Goal: Information Seeking & Learning: Learn about a topic

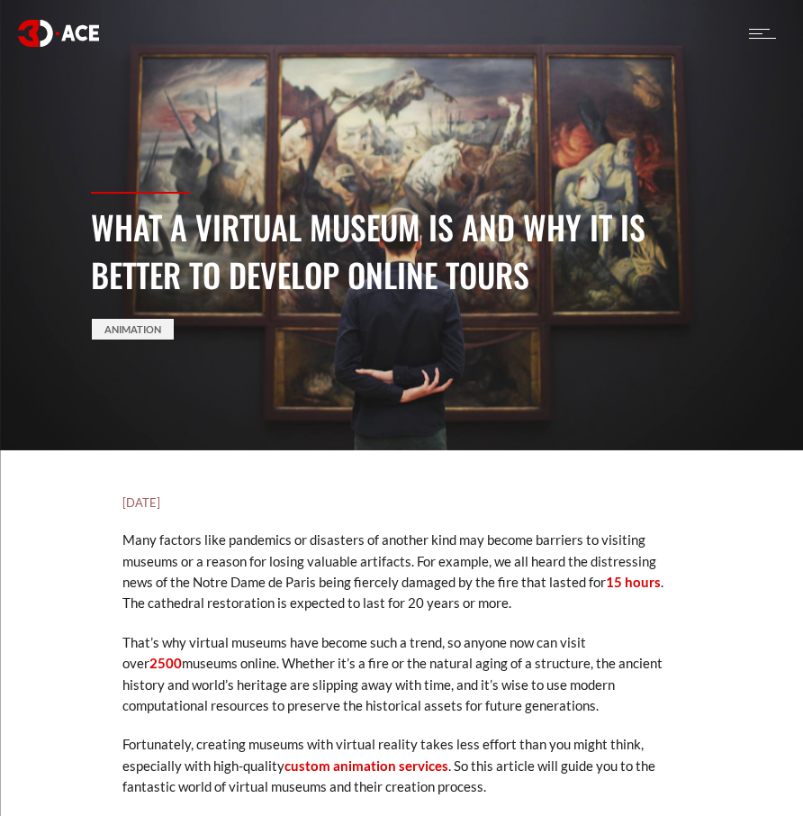
click at [377, 438] on div "What a Virtual Museum Is And Why It Is Better To Develop Online Tours Animation" at bounding box center [401, 321] width 648 height 258
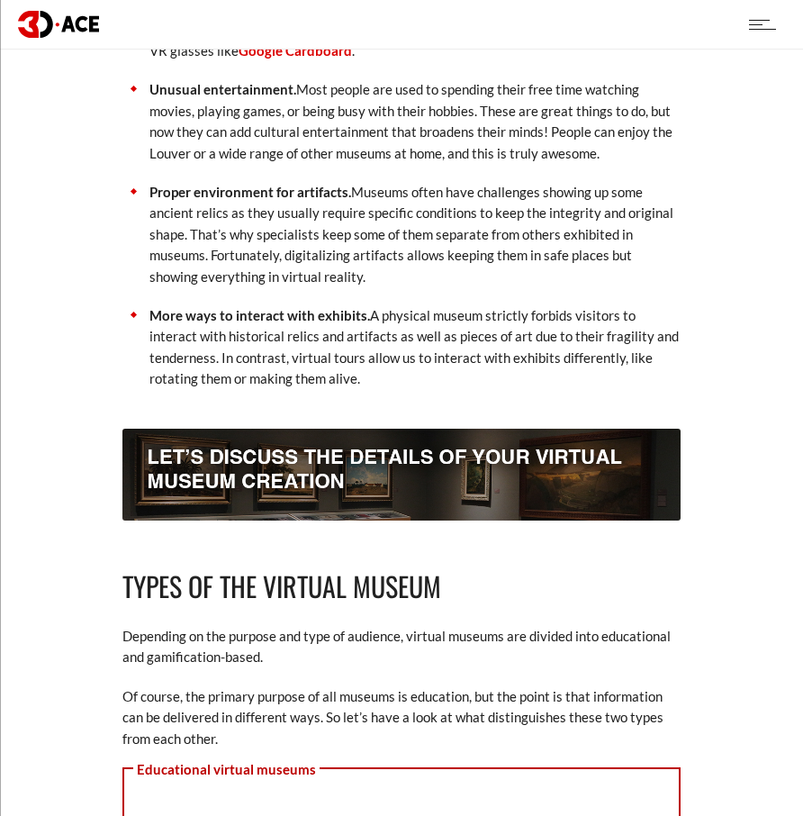
scroll to position [1801, 0]
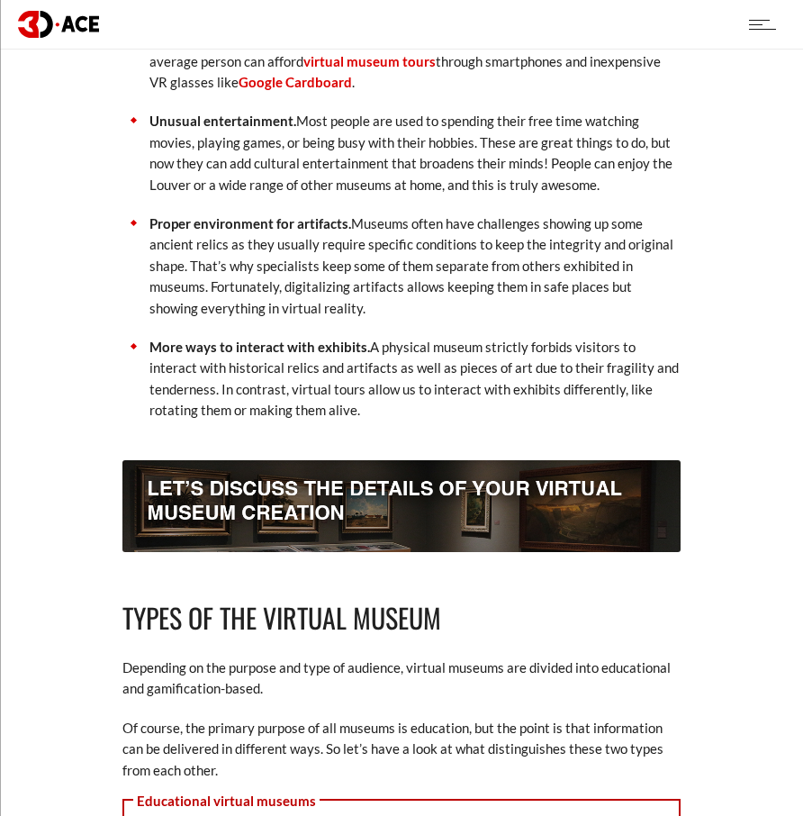
drag, startPoint x: 243, startPoint y: 298, endPoint x: 207, endPoint y: 307, distance: 37.1
click at [241, 302] on p "Proper environment for artifacts. Museums often have challenges showing up some…" at bounding box center [415, 265] width 531 height 105
click at [309, 355] on p "More ways to interact with exhibits. A physical museum strictly forbids visitor…" at bounding box center [415, 379] width 531 height 85
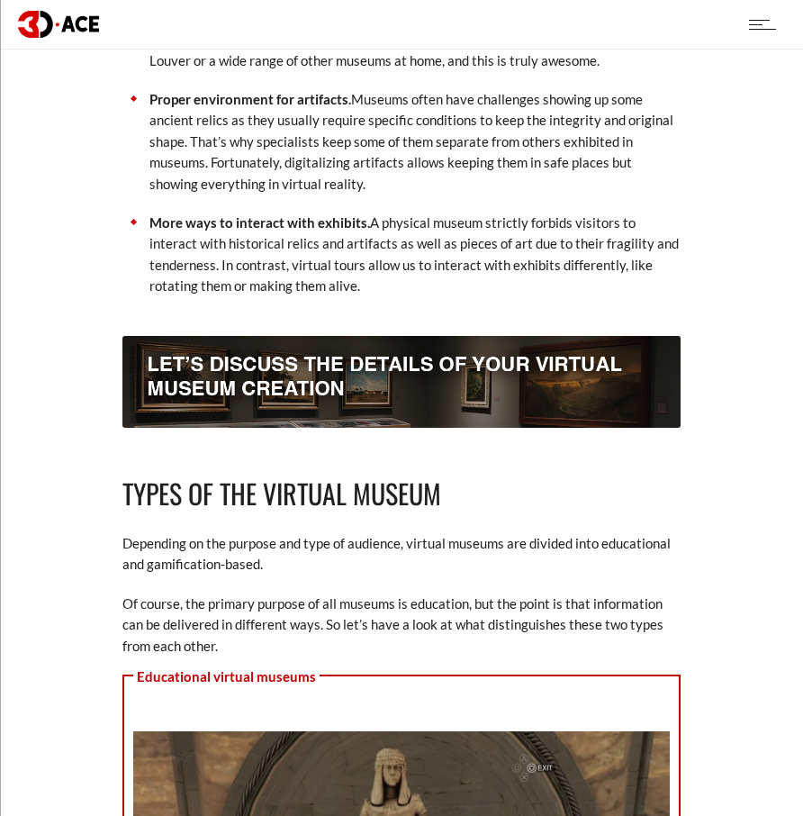
scroll to position [1981, 0]
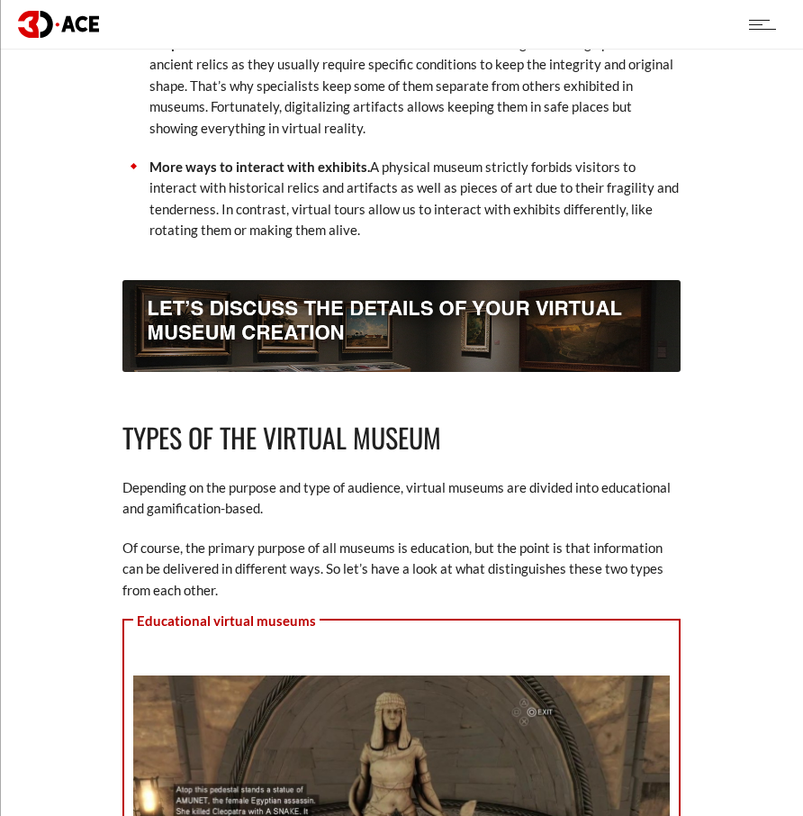
click at [401, 227] on p "More ways to interact with exhibits. A physical museum strictly forbids visitor…" at bounding box center [415, 199] width 531 height 85
click at [491, 128] on p "Proper environment for artifacts. Museums often have challenges showing up some…" at bounding box center [415, 85] width 531 height 105
click at [439, 235] on p "More ways to interact with exhibits. A physical museum strictly forbids visitor…" at bounding box center [415, 199] width 531 height 85
click at [322, 193] on p "More ways to interact with exhibits. A physical museum strictly forbids visitor…" at bounding box center [415, 199] width 531 height 85
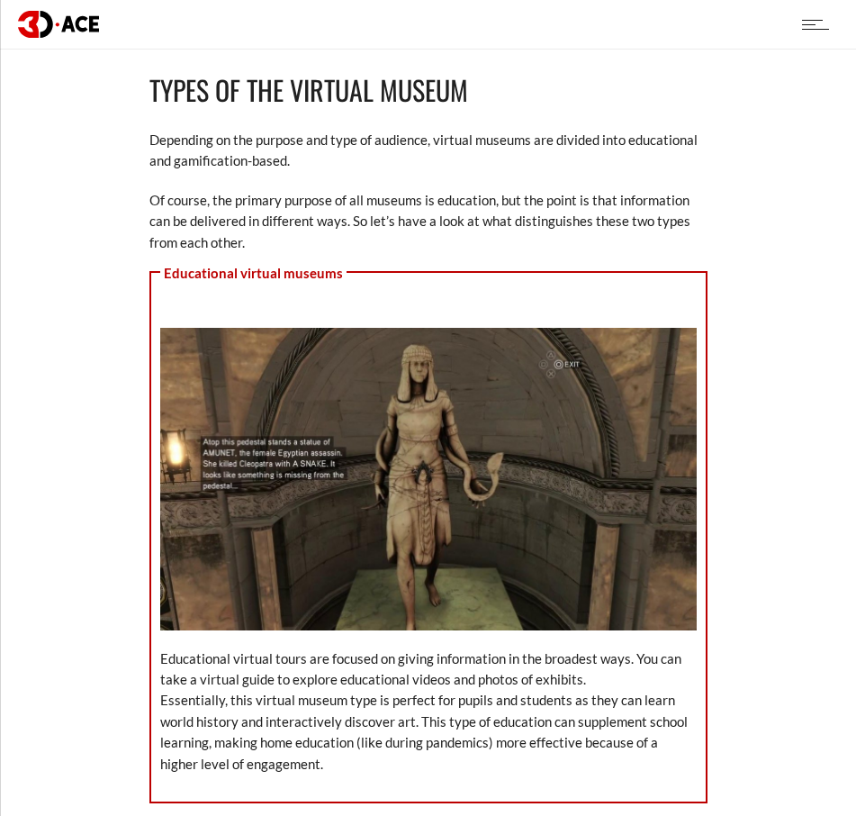
scroll to position [2342, 0]
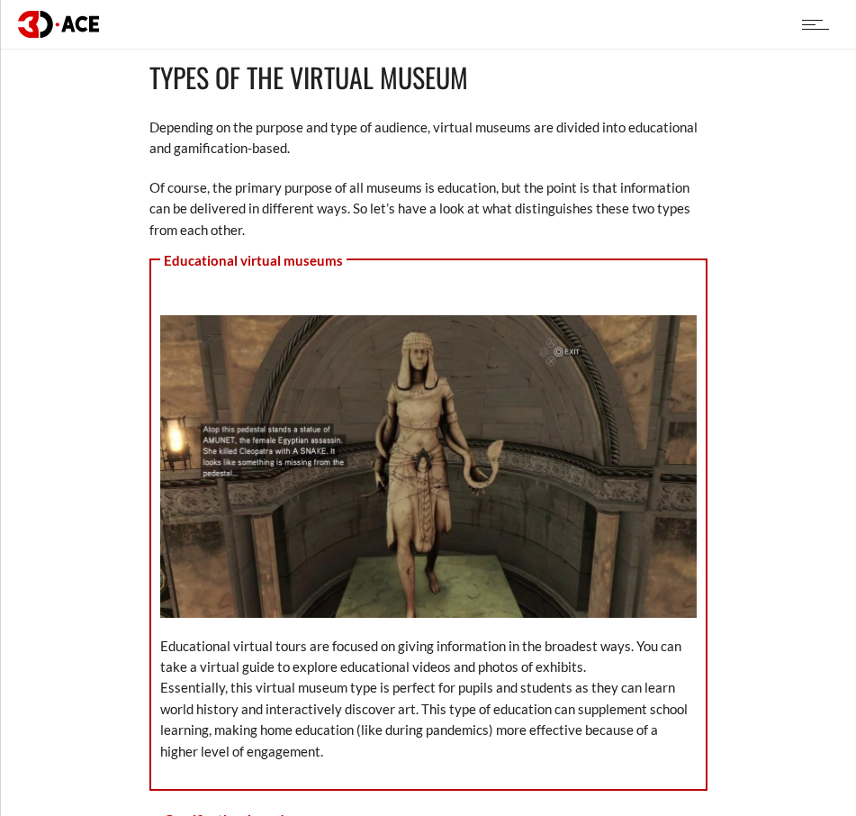
click at [467, 199] on p "Of course, the primary purpose of all museums is education, but the point is th…" at bounding box center [429, 208] width 558 height 63
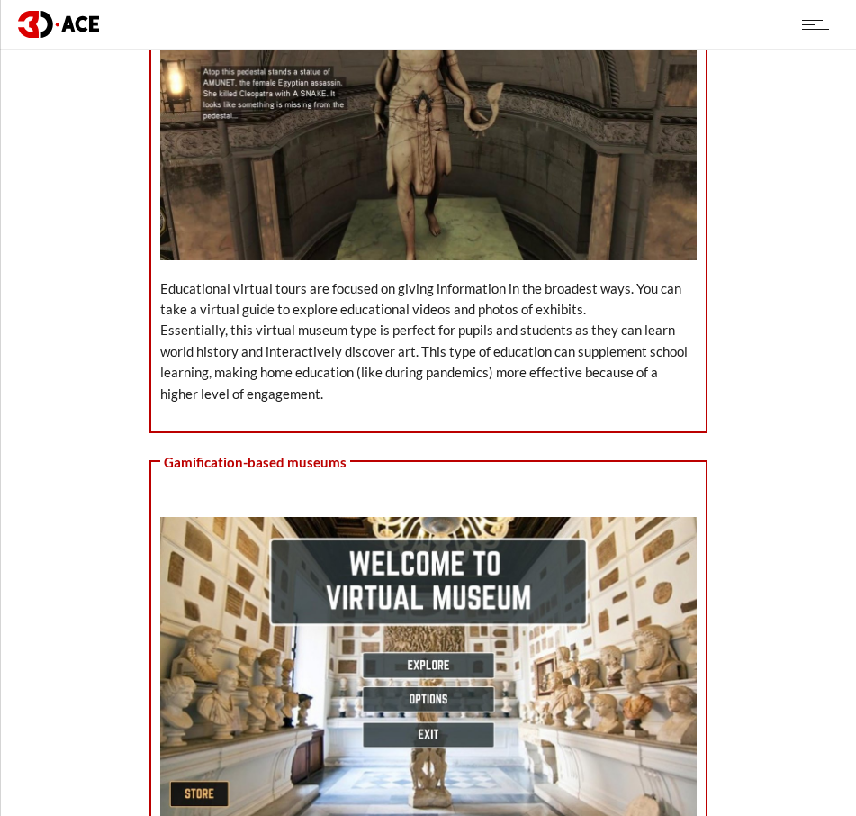
scroll to position [2702, 0]
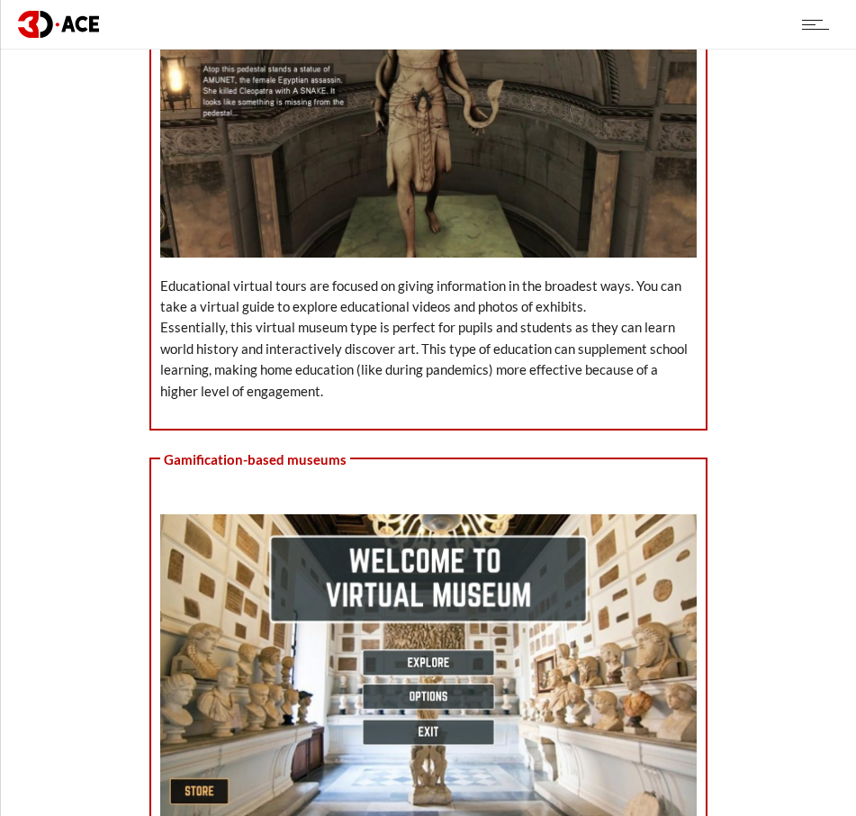
click at [407, 282] on p "Educational virtual tours are focused on giving information in the broadest way…" at bounding box center [428, 339] width 537 height 126
drag, startPoint x: 486, startPoint y: 403, endPoint x: 145, endPoint y: 188, distance: 403.0
click at [145, 188] on div "[DATE] Many factors like pandemics or disasters of another kind may become barr…" at bounding box center [428, 159] width 621 height 4734
click at [261, 374] on p "Educational virtual tours are focused on giving information in the broadest way…" at bounding box center [428, 339] width 537 height 126
click at [124, 368] on div "[DATE] Many factors like pandemics or disasters of another kind may become barr…" at bounding box center [428, 159] width 621 height 4734
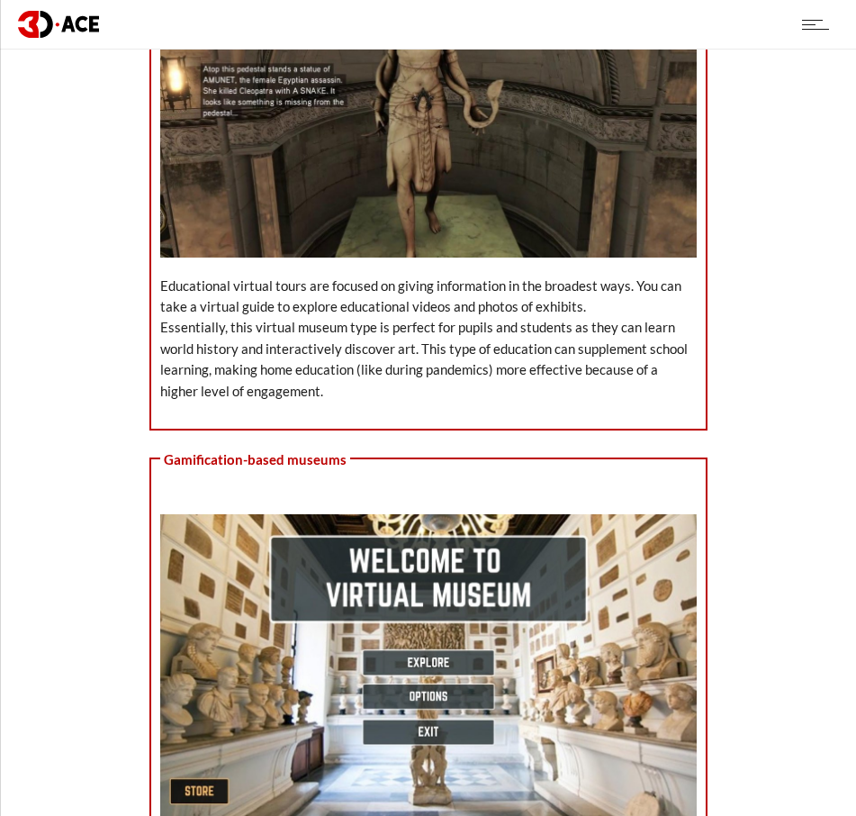
click at [303, 351] on p "Educational virtual tours are focused on giving information in the broadest way…" at bounding box center [428, 339] width 537 height 126
drag, startPoint x: 322, startPoint y: 402, endPoint x: 174, endPoint y: 252, distance: 210.8
click at [174, 252] on div "Educational virtual museums Educational virtual tours are focused on giving inf…" at bounding box center [429, 164] width 558 height 532
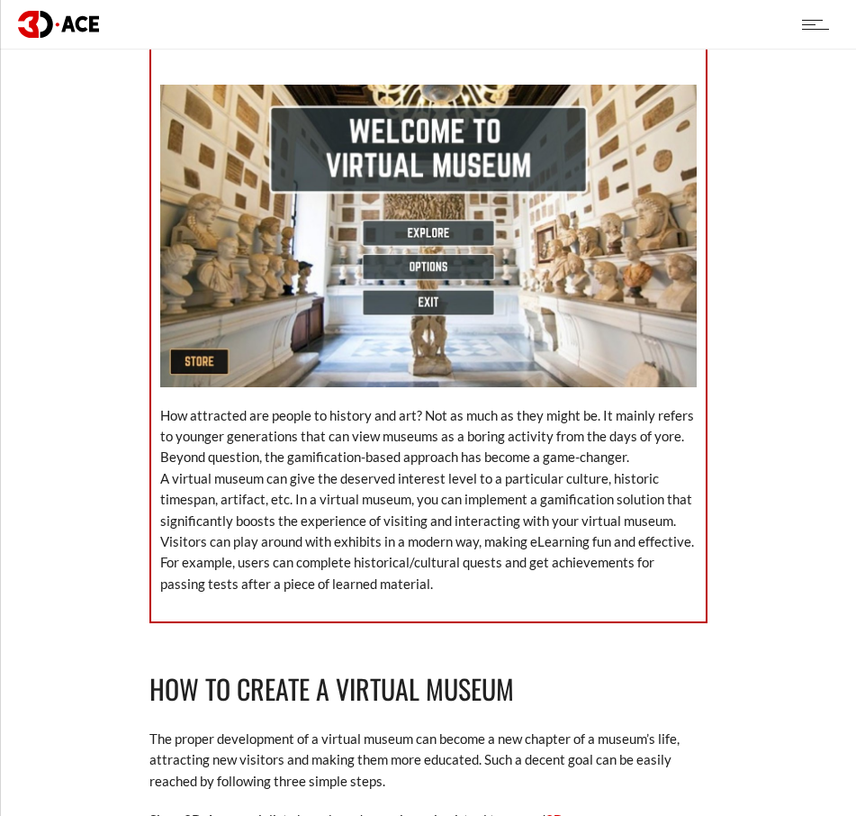
scroll to position [3152, 0]
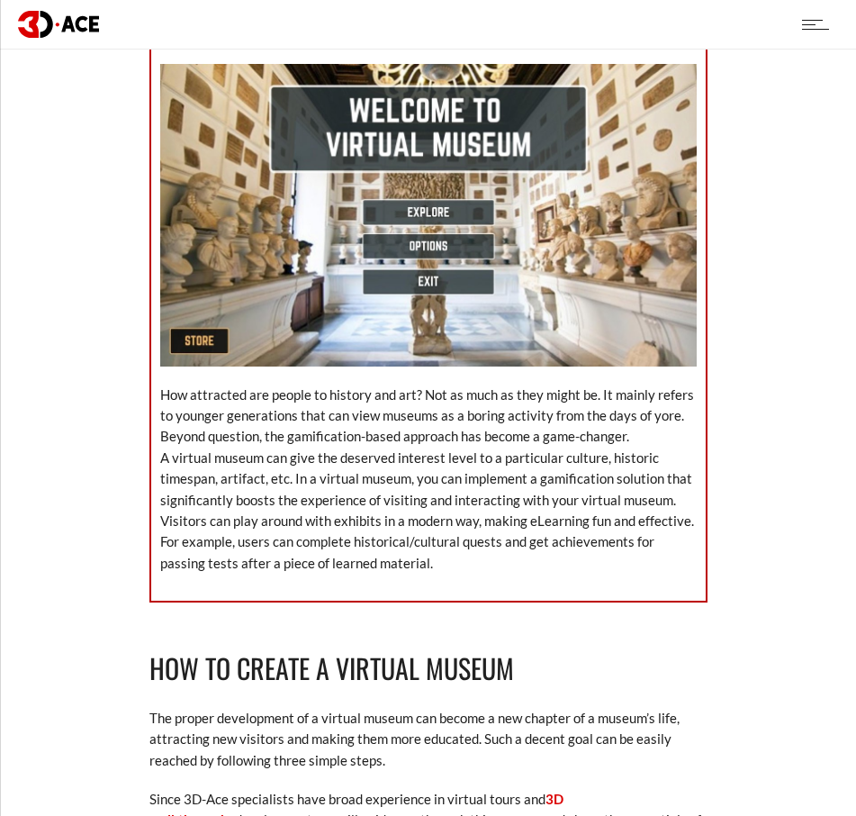
click at [573, 530] on p "How attracted are people to history and art? Not as much as they might be. It m…" at bounding box center [428, 480] width 537 height 190
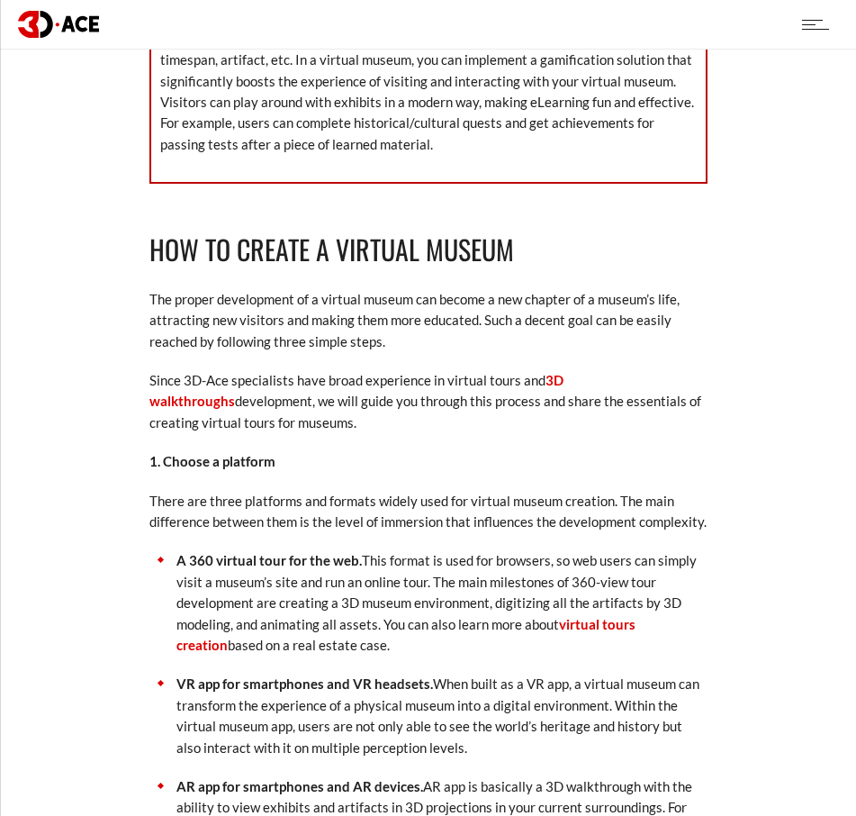
scroll to position [3692, 0]
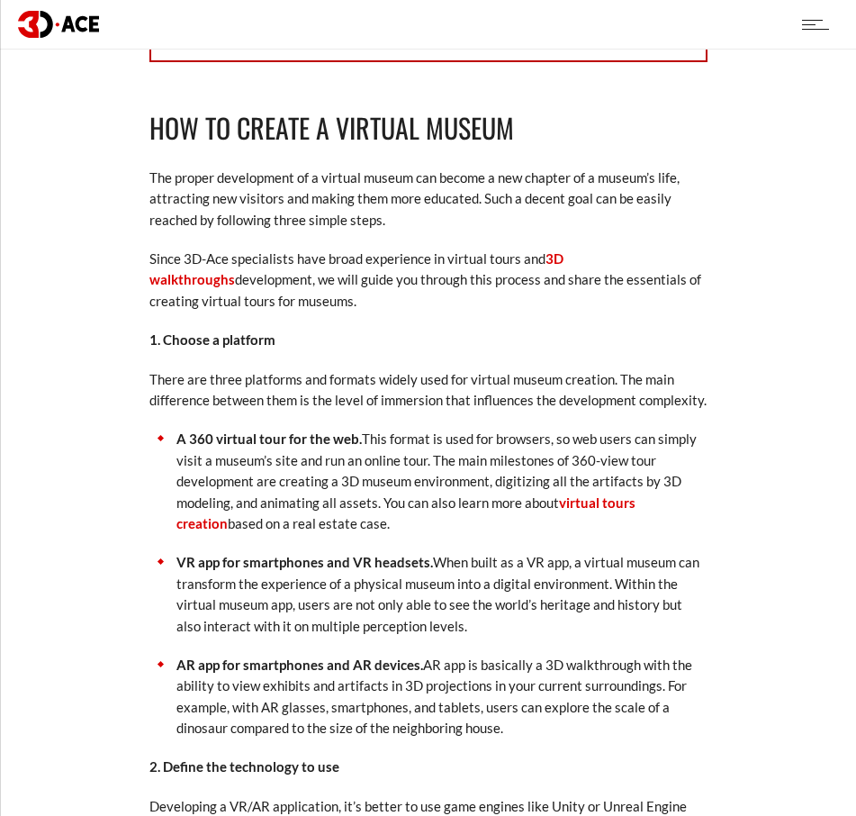
click at [438, 449] on p "A 360 virtual tour for the web. This format is used for browsers, so web users …" at bounding box center [442, 481] width 531 height 105
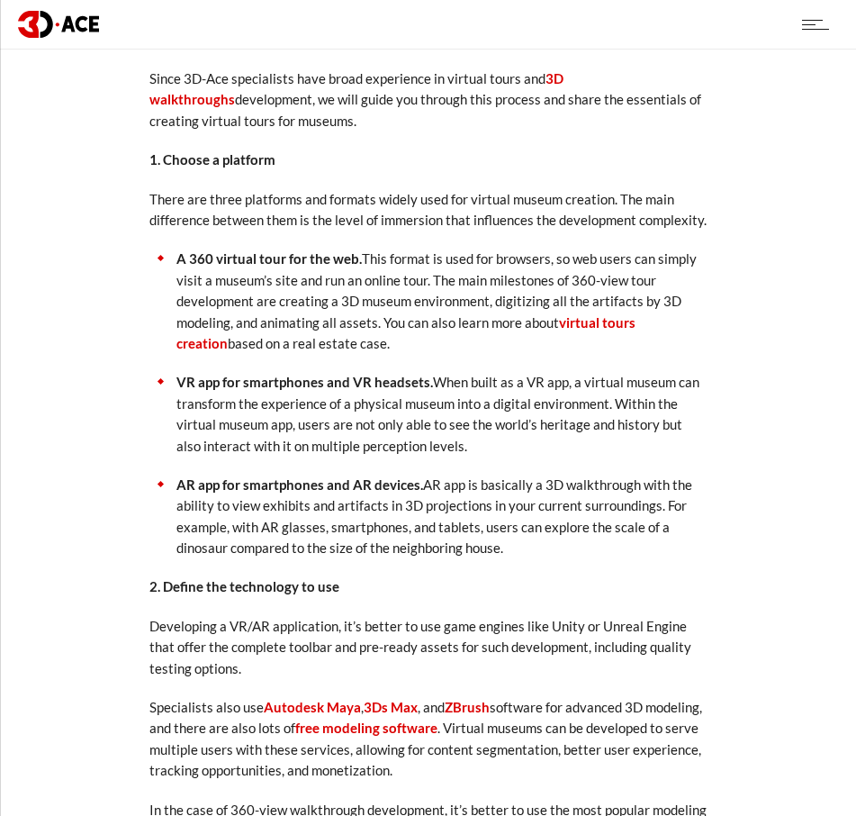
scroll to position [3963, 0]
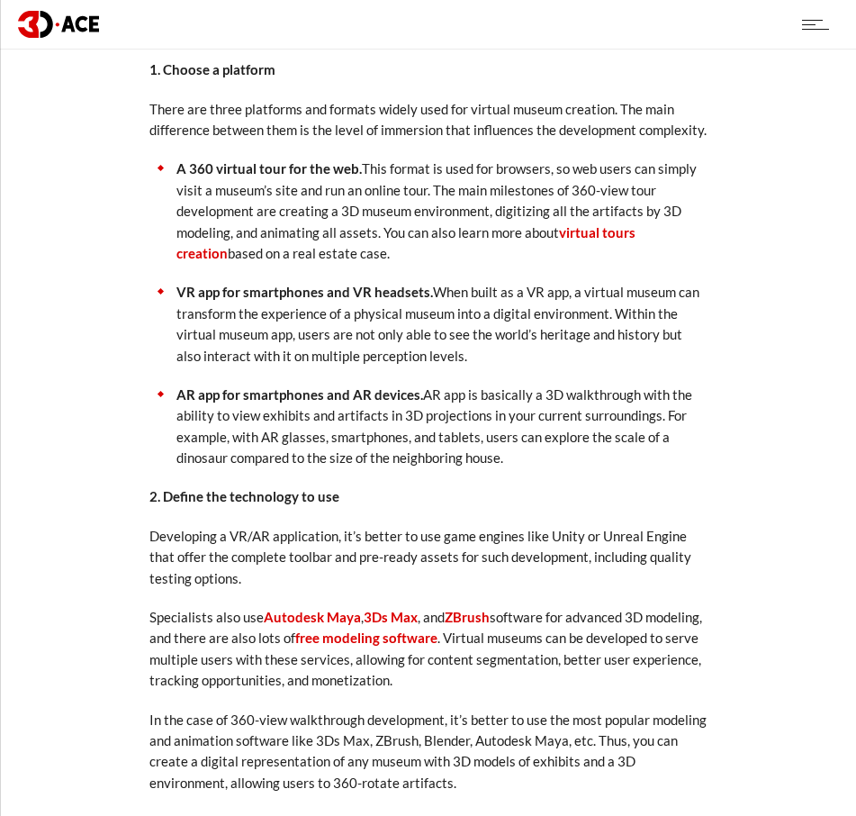
click at [421, 417] on p "AR app for smartphones and AR devices. AR app is basically a 3D walkthrough wit…" at bounding box center [442, 427] width 531 height 85
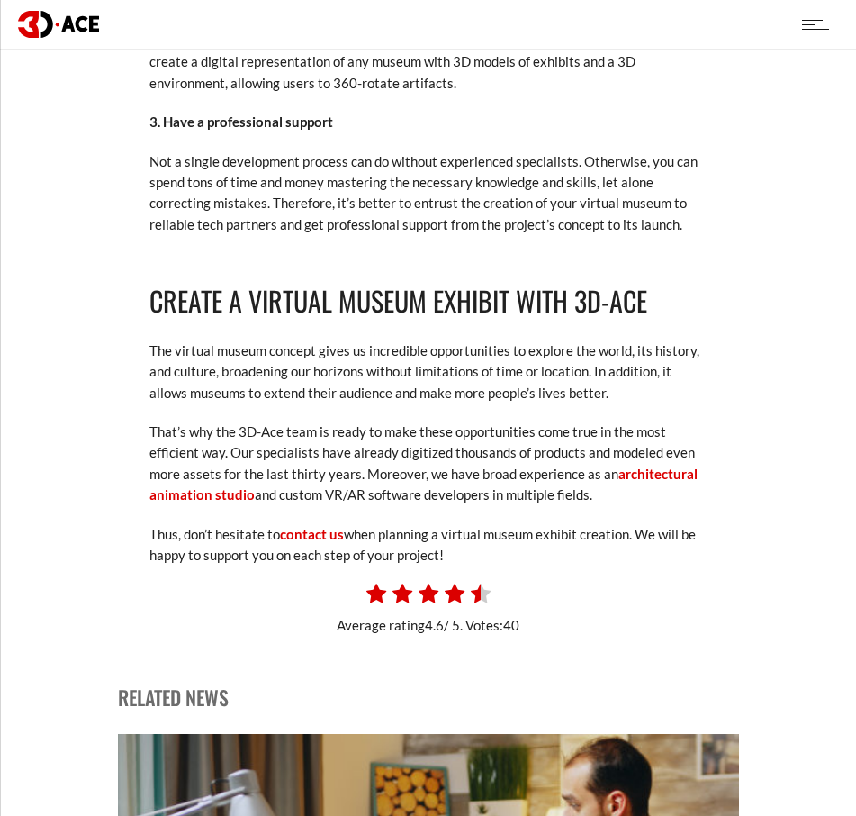
scroll to position [4863, 0]
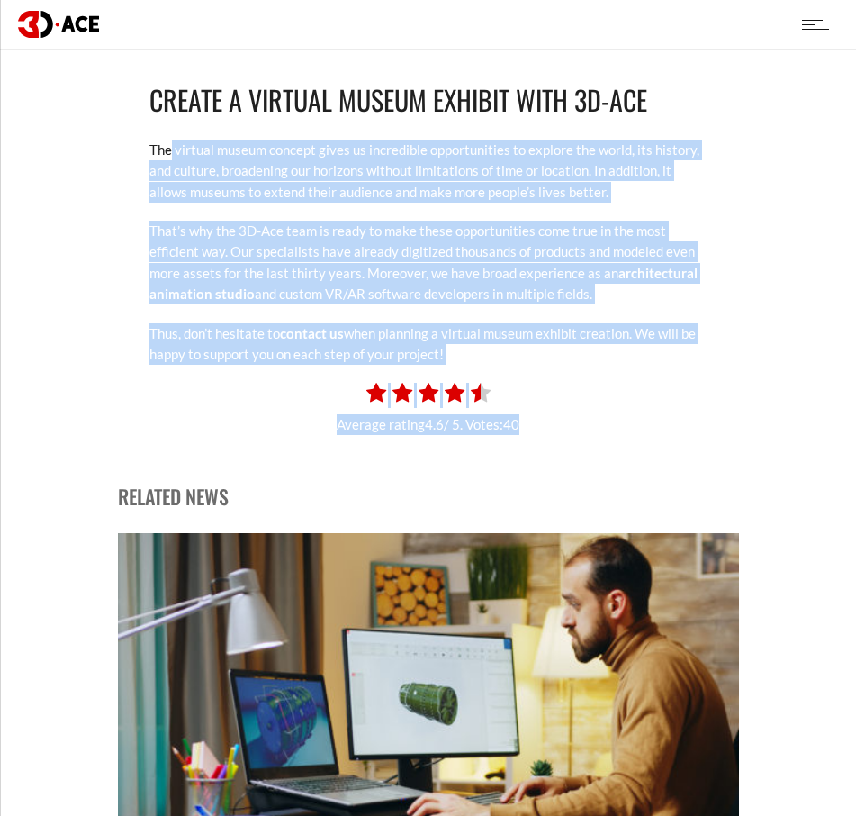
drag, startPoint x: 168, startPoint y: 143, endPoint x: 811, endPoint y: 438, distance: 707.3
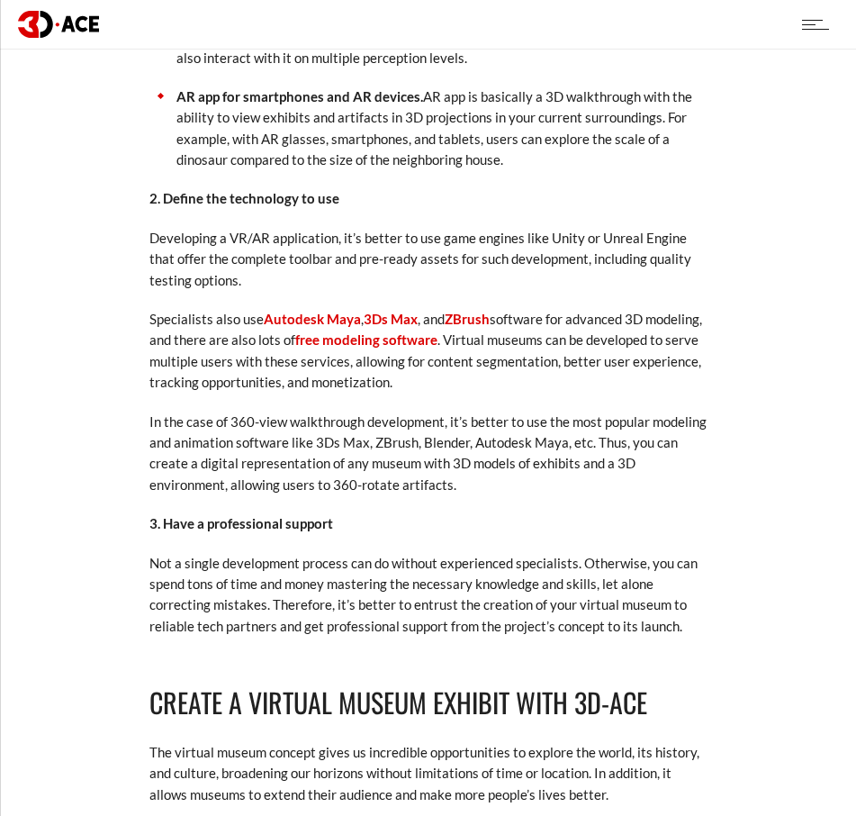
scroll to position [4233, 0]
